Goal: Transaction & Acquisition: Purchase product/service

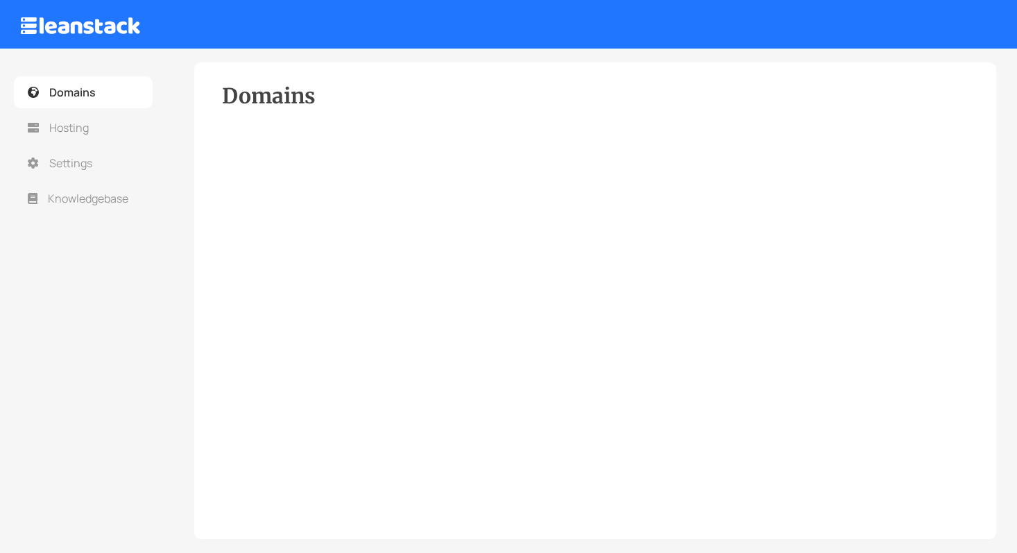
click at [78, 86] on span "Domains" at bounding box center [72, 92] width 46 height 15
click at [78, 124] on span "Hosting" at bounding box center [70, 127] width 42 height 15
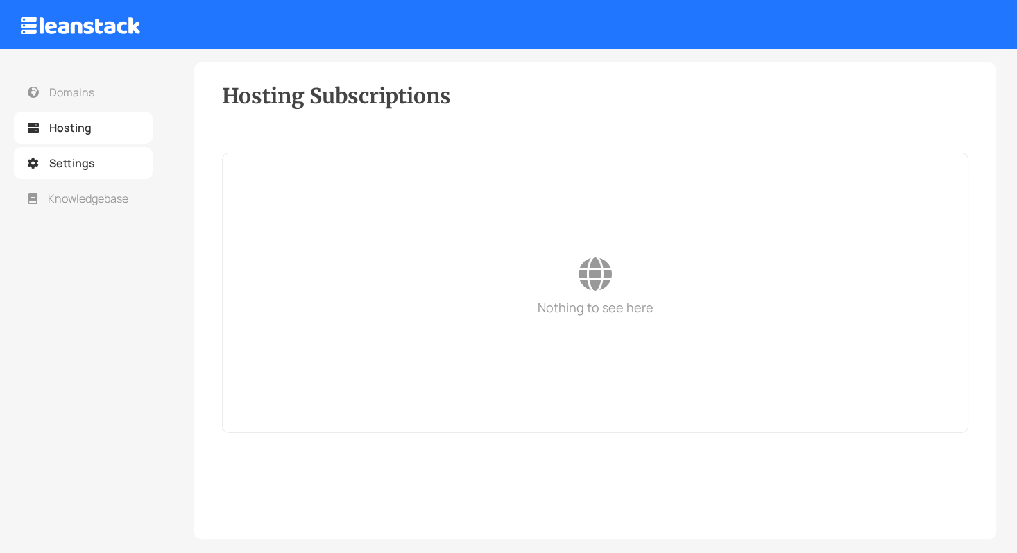
click at [76, 163] on span "Settings" at bounding box center [72, 162] width 46 height 15
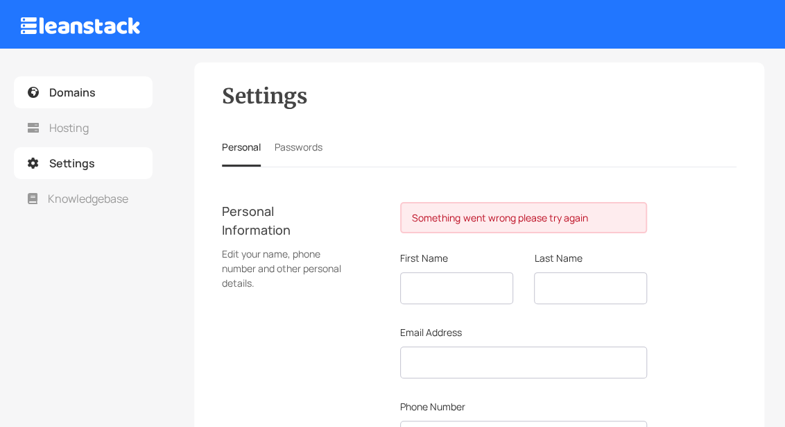
click at [66, 94] on span "Domains" at bounding box center [72, 92] width 46 height 15
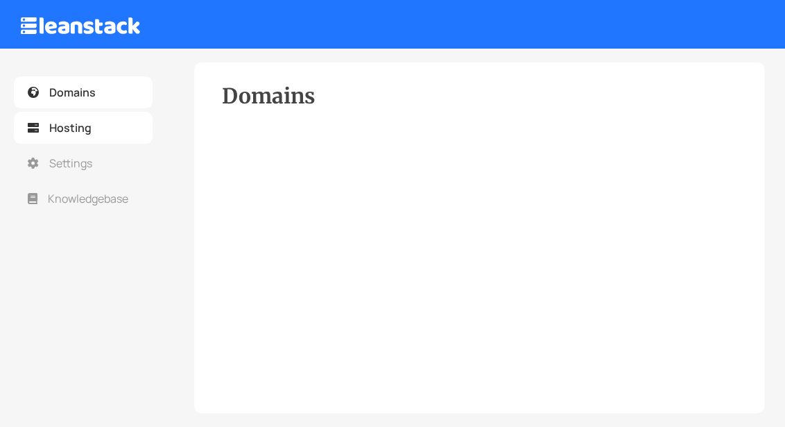
click at [74, 136] on link "Hosting" at bounding box center [83, 128] width 139 height 32
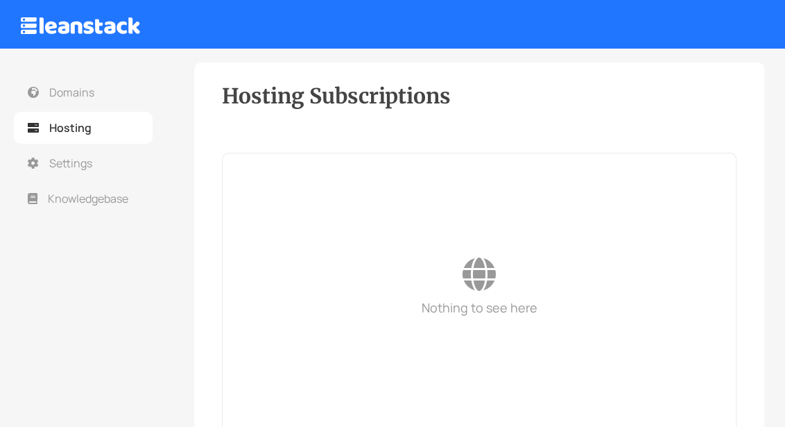
click at [32, 28] on img at bounding box center [80, 25] width 119 height 17
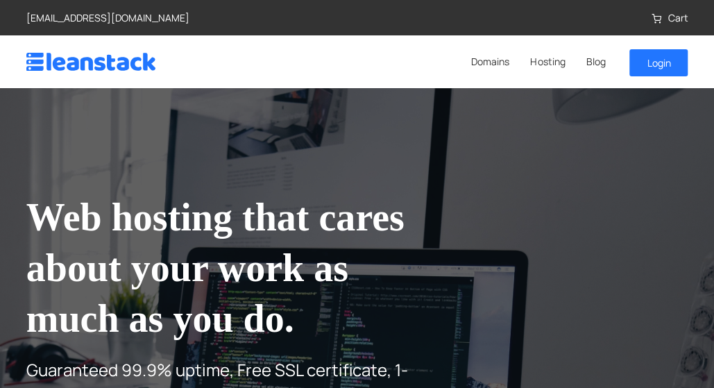
click at [39, 61] on img at bounding box center [91, 62] width 130 height 18
click at [48, 59] on img at bounding box center [91, 62] width 130 height 18
click at [488, 59] on link "Domains" at bounding box center [490, 61] width 59 height 17
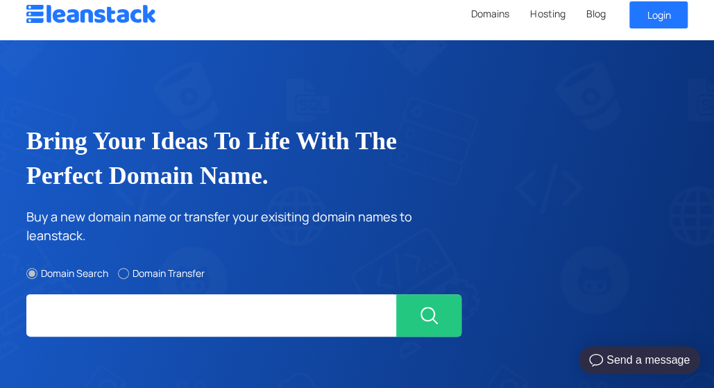
scroll to position [144, 0]
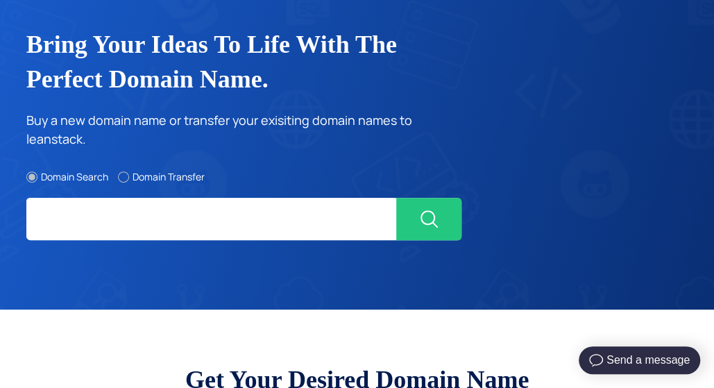
click at [100, 216] on input "text" at bounding box center [211, 219] width 370 height 42
type input "[DOMAIN_NAME]"
click at [431, 215] on img "submit" at bounding box center [428, 218] width 17 height 17
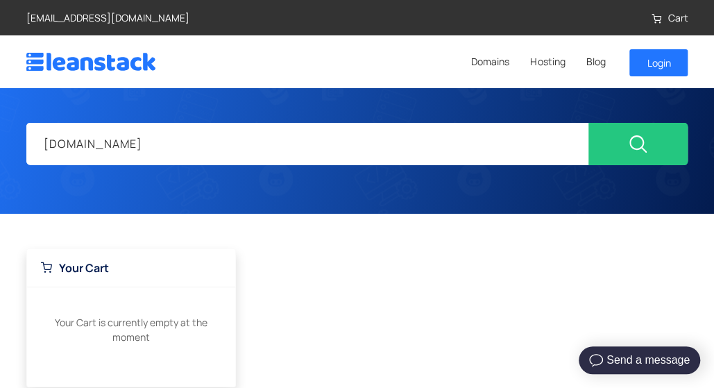
click at [149, 151] on input "[DOMAIN_NAME]" at bounding box center [307, 144] width 563 height 42
type input "[DOMAIN_NAME]"
click at [588, 123] on button "submit" at bounding box center [637, 144] width 99 height 42
